Goal: Find specific page/section: Find specific page/section

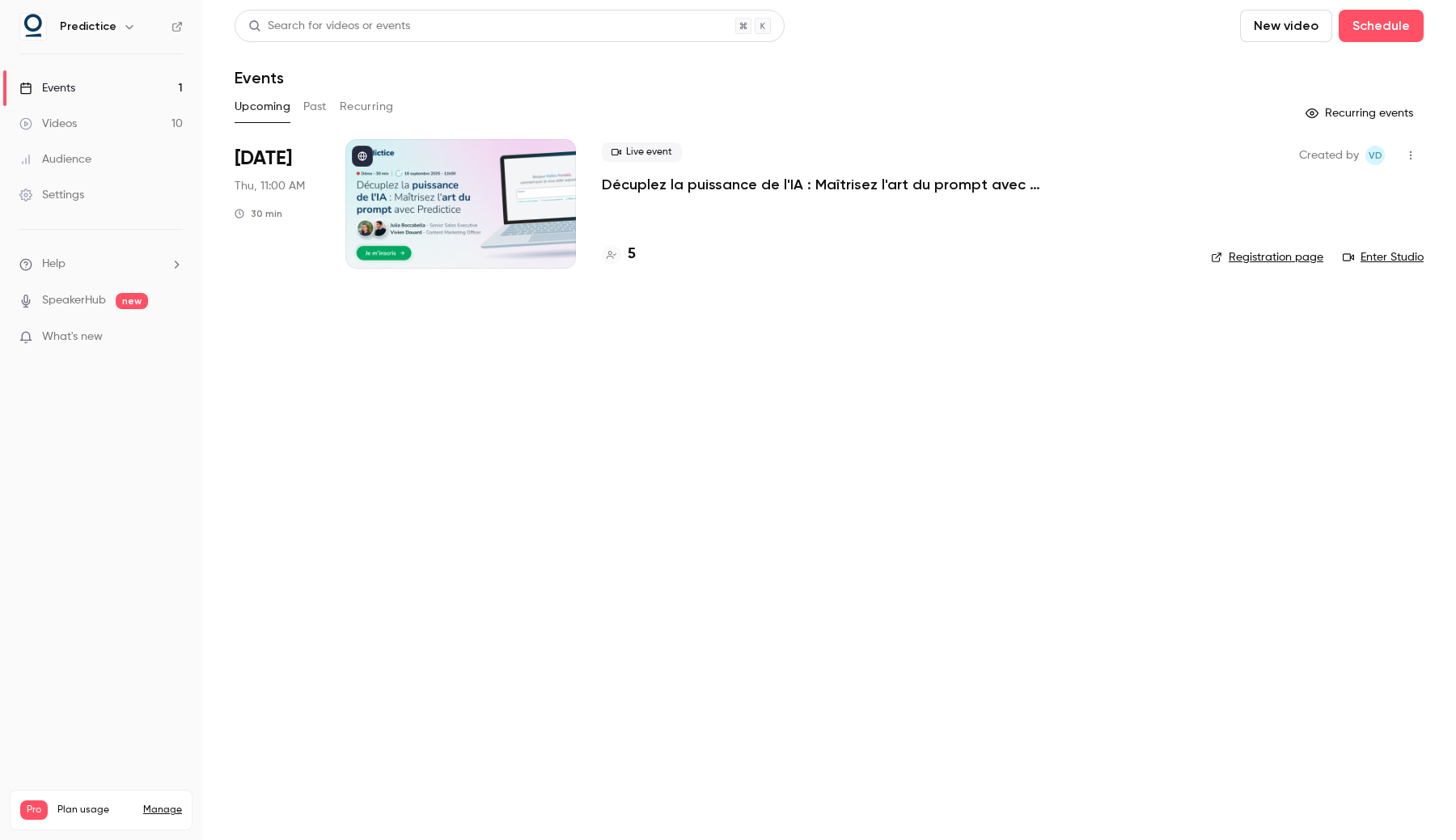
click at [157, 131] on link "Videos 10" at bounding box center [101, 124] width 202 height 36
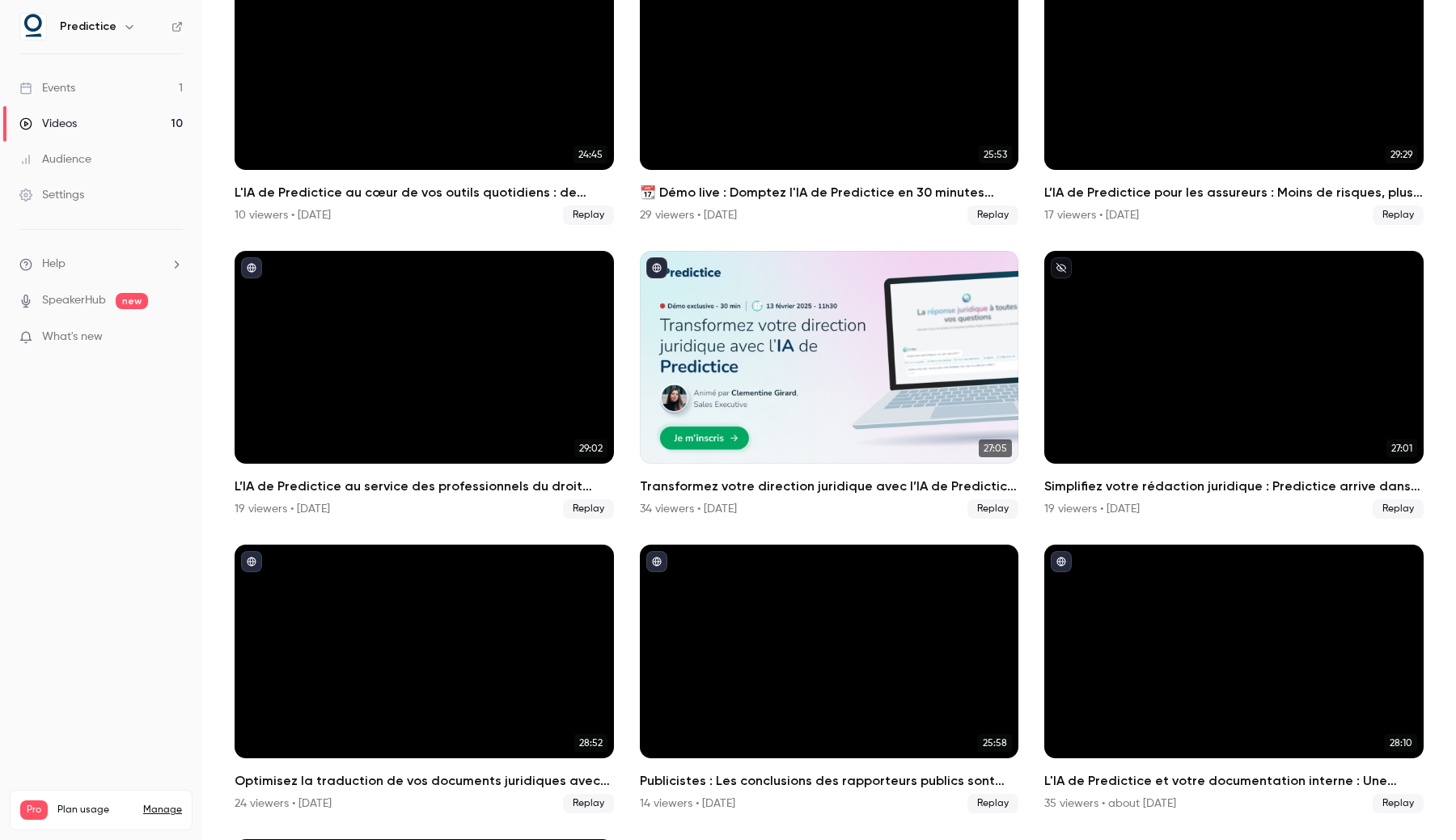
scroll to position [178, 0]
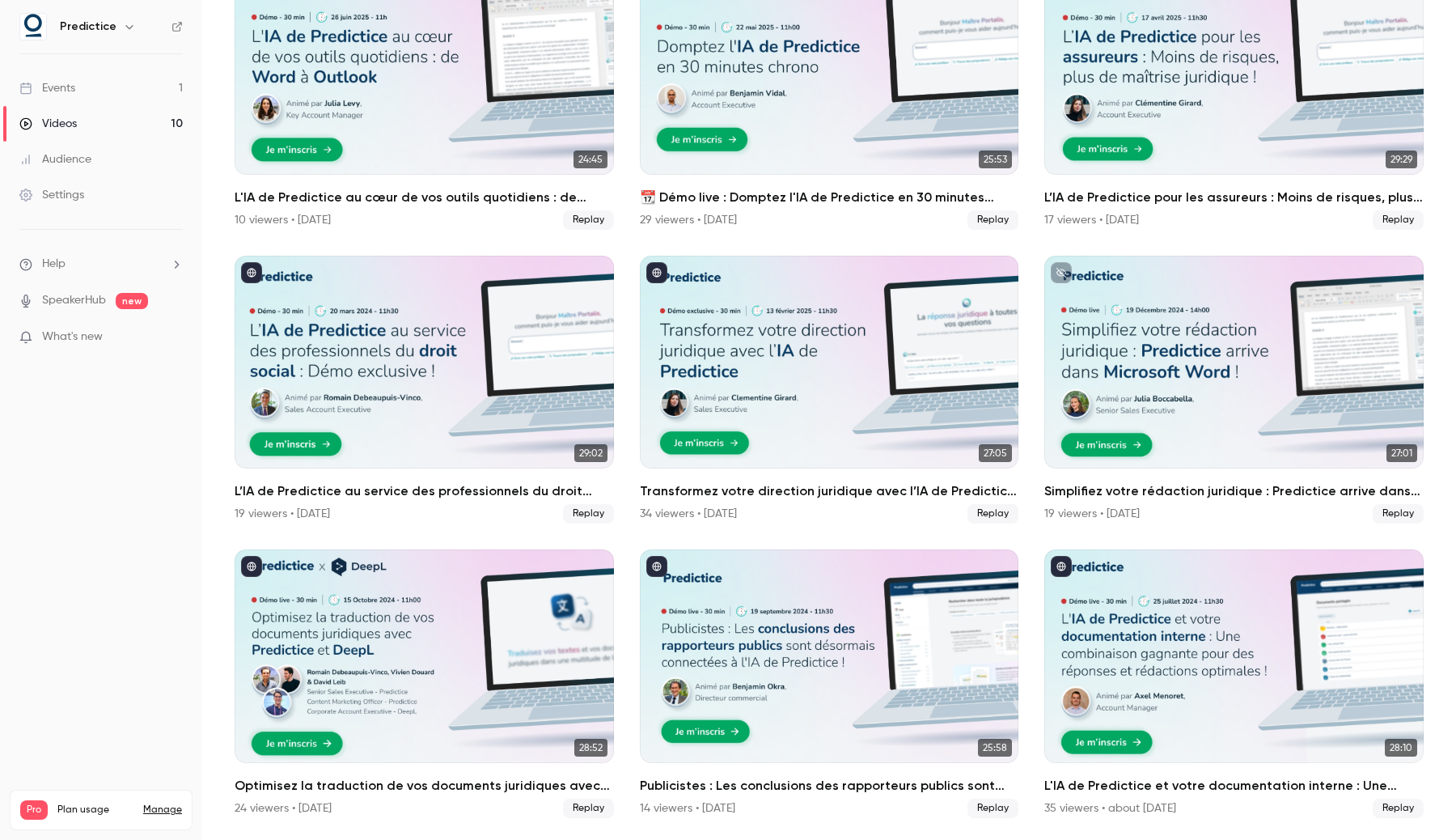
click at [144, 127] on link "Videos 10" at bounding box center [101, 124] width 202 height 36
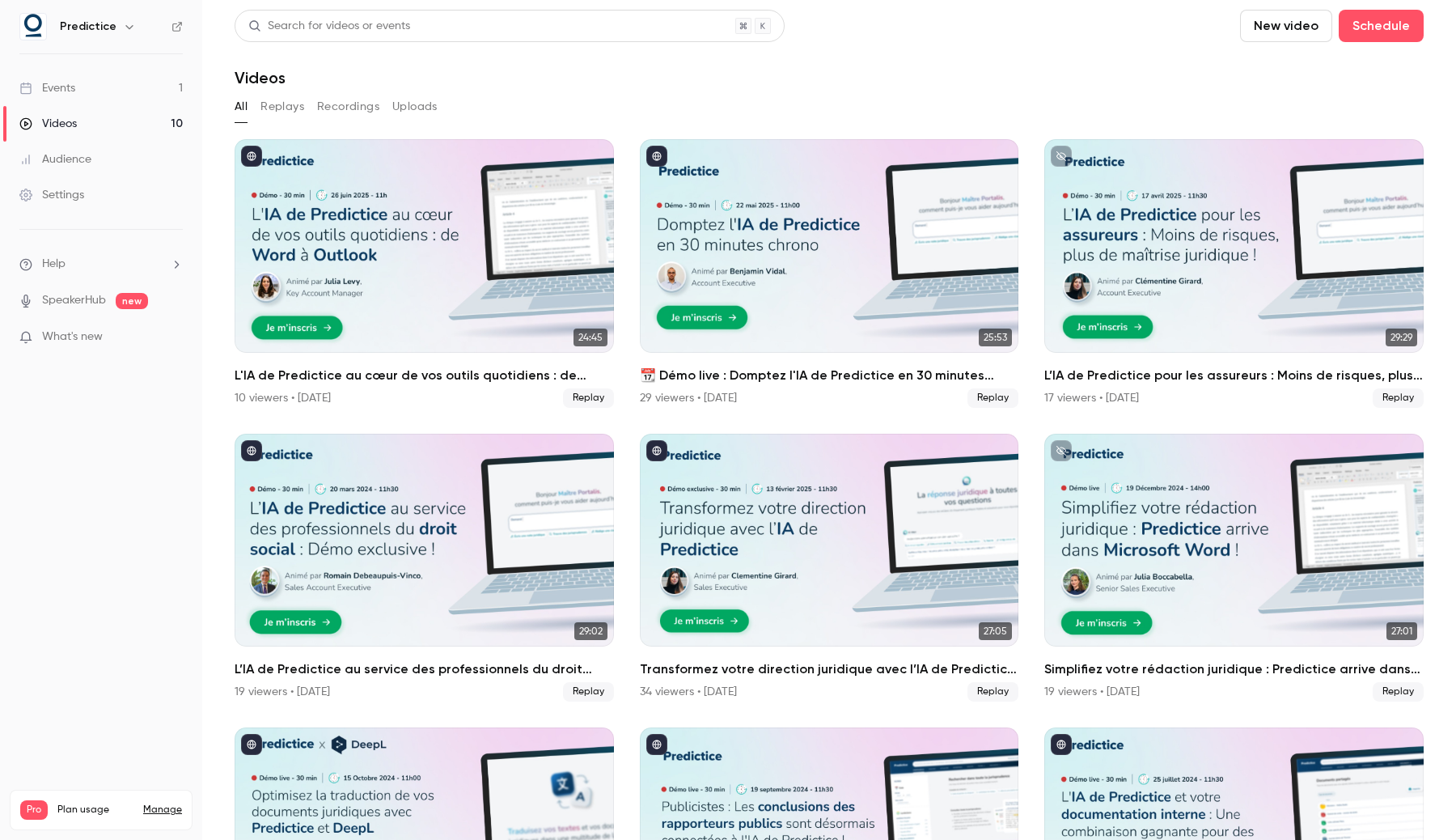
click at [170, 803] on link "Manage" at bounding box center [163, 810] width 39 height 13
